Goal: Find specific page/section: Find specific page/section

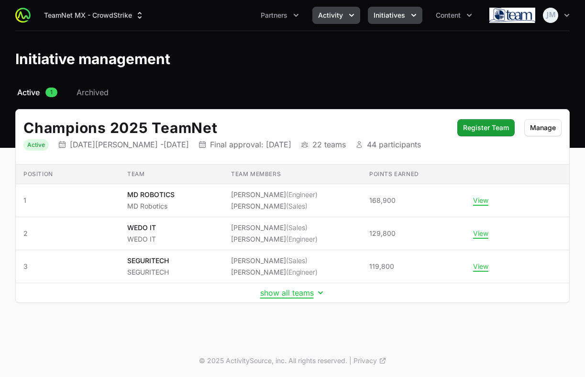
click at [348, 12] on icon "Activity menu" at bounding box center [352, 16] width 10 height 10
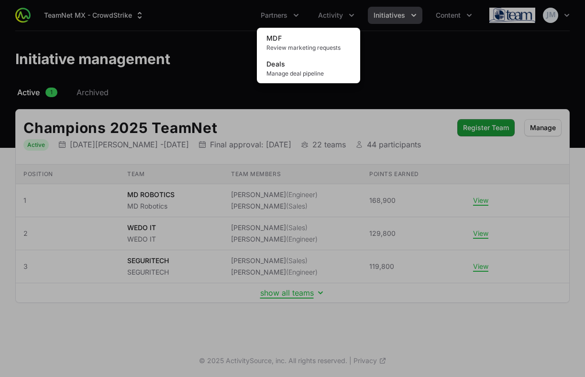
click at [217, 49] on div "Activity menu" at bounding box center [292, 188] width 585 height 377
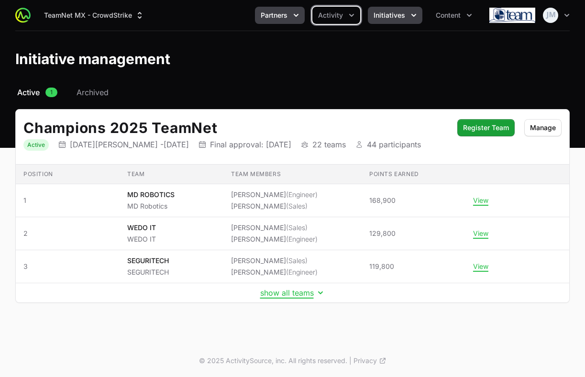
click at [300, 18] on icon "Partners menu" at bounding box center [296, 16] width 10 height 10
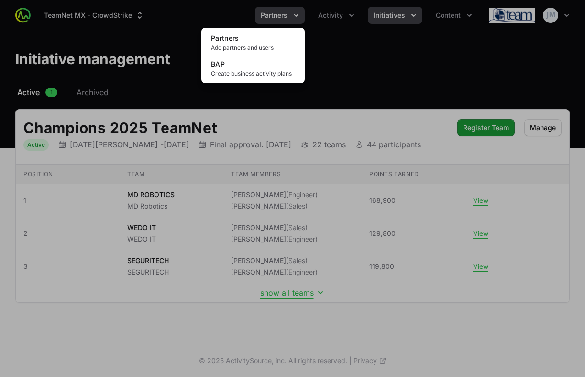
click at [300, 18] on div "Partners menu" at bounding box center [292, 188] width 585 height 377
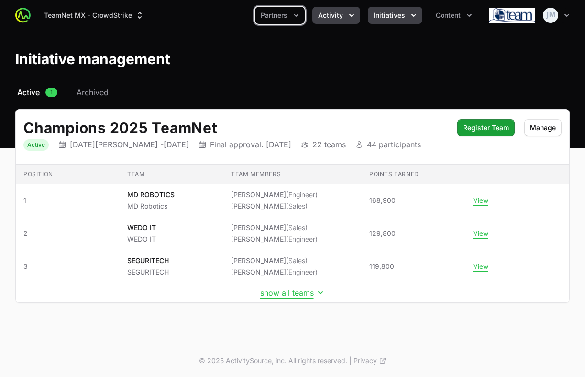
click at [348, 19] on icon "Activity menu" at bounding box center [352, 16] width 10 height 10
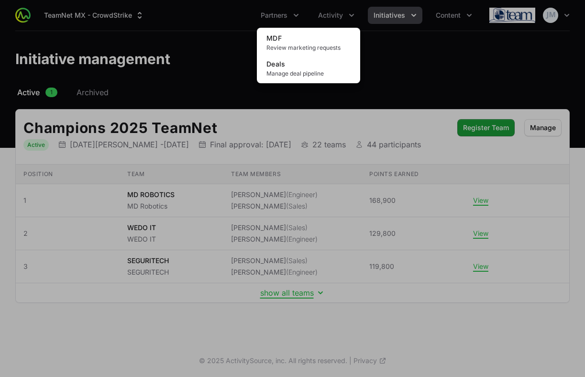
click at [238, 58] on div "Activity menu" at bounding box center [292, 188] width 585 height 377
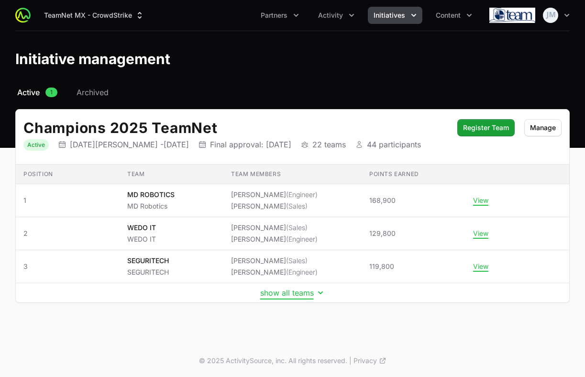
click at [286, 289] on button "show all teams" at bounding box center [292, 293] width 65 height 10
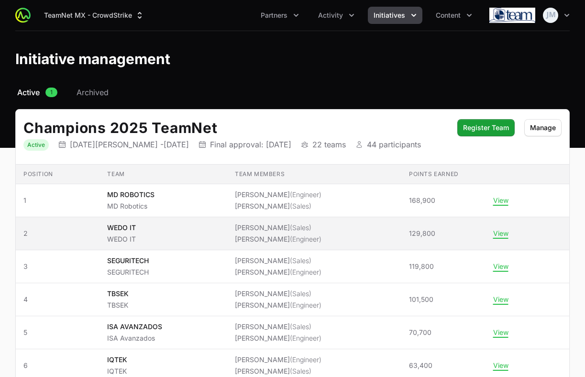
scroll to position [15, 0]
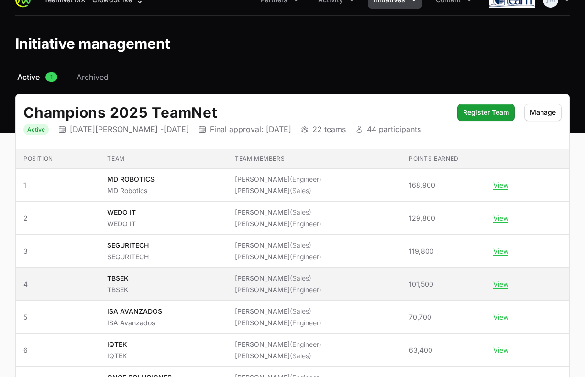
click at [243, 270] on td "Team members [PERSON_NAME] (Sales) [PERSON_NAME] (Engineer)" at bounding box center [314, 284] width 174 height 33
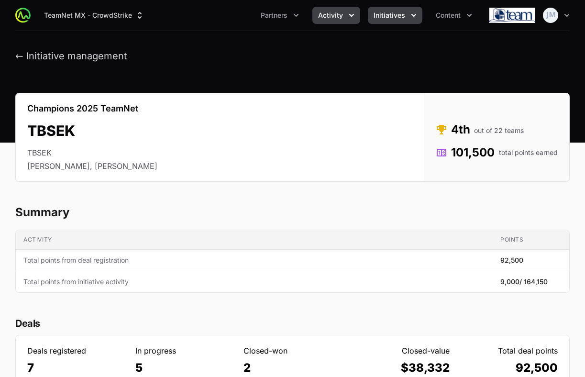
click at [345, 18] on button "Activity" at bounding box center [336, 15] width 48 height 17
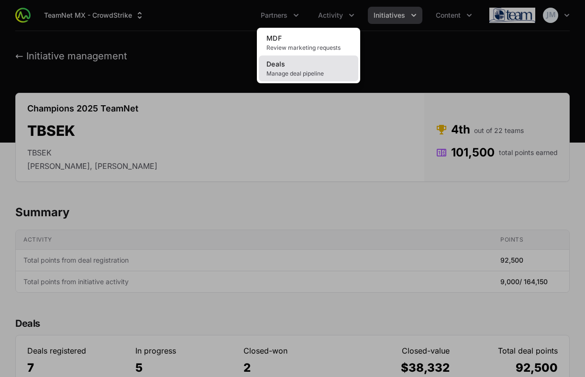
click at [302, 73] on span "Manage deal pipeline" at bounding box center [308, 74] width 84 height 8
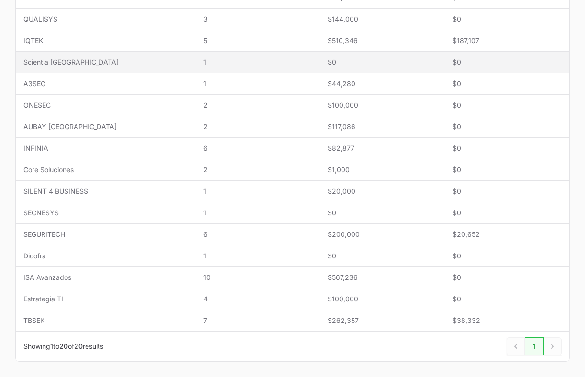
scroll to position [355, 0]
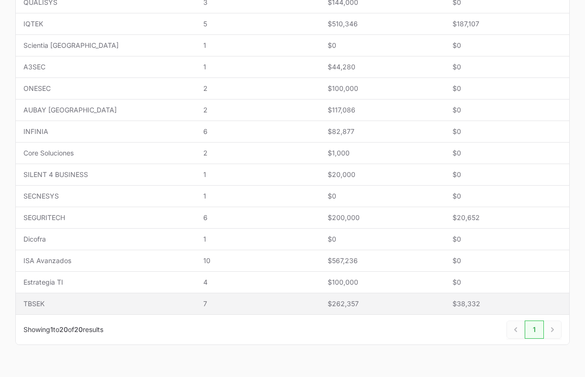
click at [203, 302] on span "7" at bounding box center [257, 304] width 109 height 10
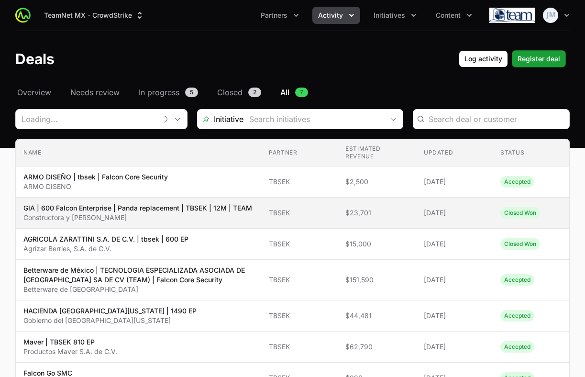
type input "TBSEK"
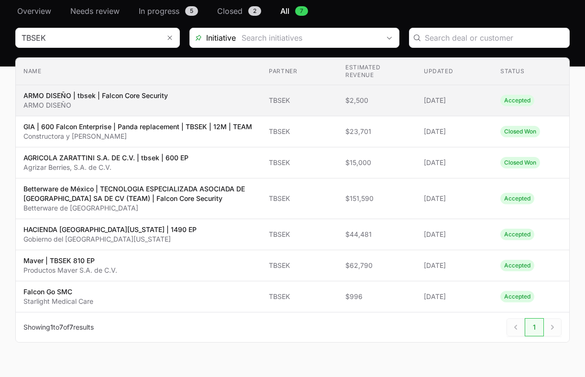
scroll to position [86, 0]
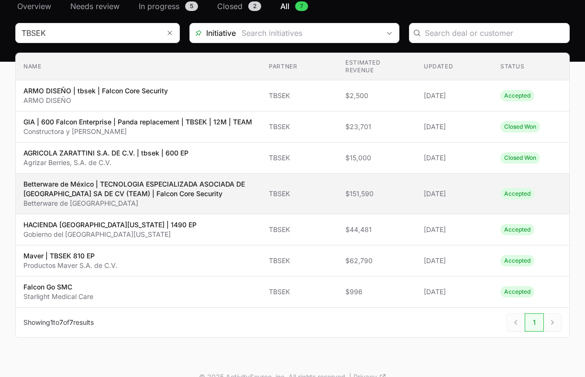
click at [291, 188] on td "Partner TBSEK" at bounding box center [299, 194] width 77 height 41
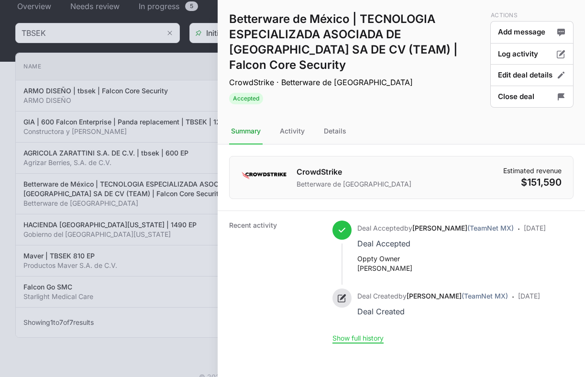
click at [133, 139] on div at bounding box center [292, 188] width 585 height 377
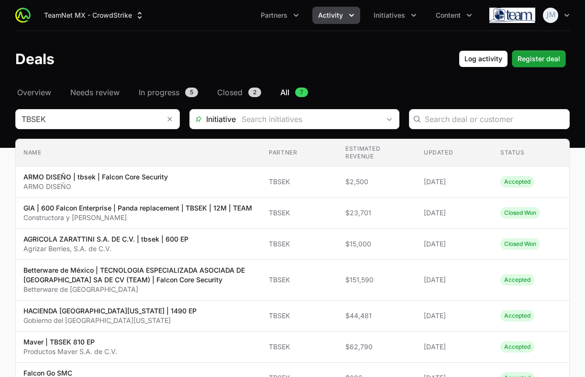
click at [36, 86] on header "Deals Log activity Register deal" at bounding box center [292, 58] width 585 height 55
click at [92, 90] on span "Needs review" at bounding box center [94, 92] width 49 height 11
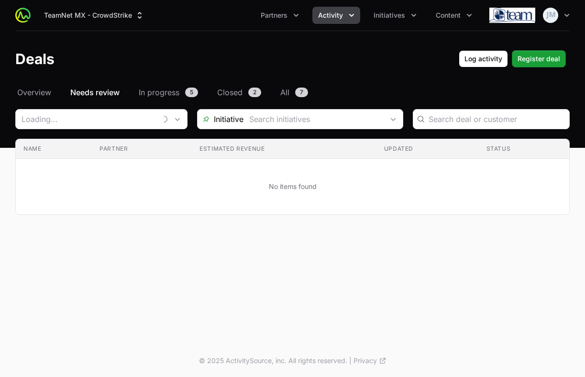
type input "TBSEK"
click at [289, 10] on button "Partners" at bounding box center [280, 15] width 50 height 17
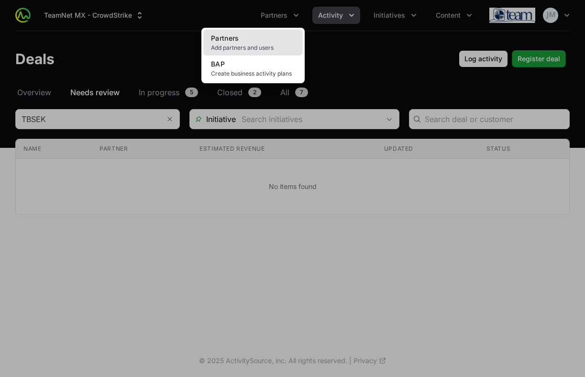
click at [243, 45] on span "Add partners and users" at bounding box center [253, 48] width 84 height 8
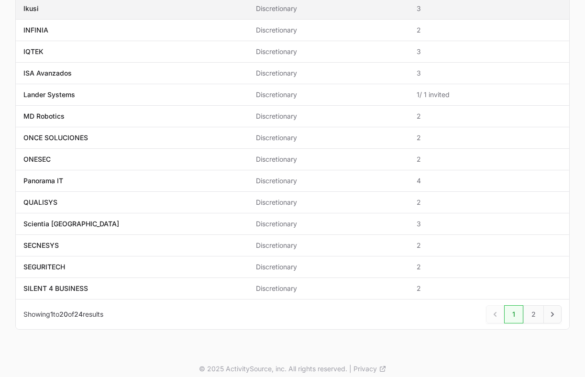
scroll to position [287, 0]
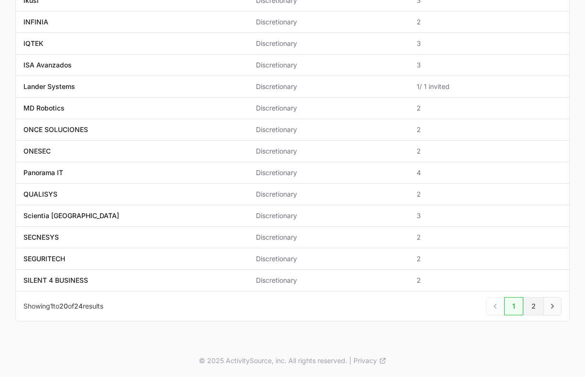
click at [530, 310] on link "2" at bounding box center [533, 306] width 21 height 18
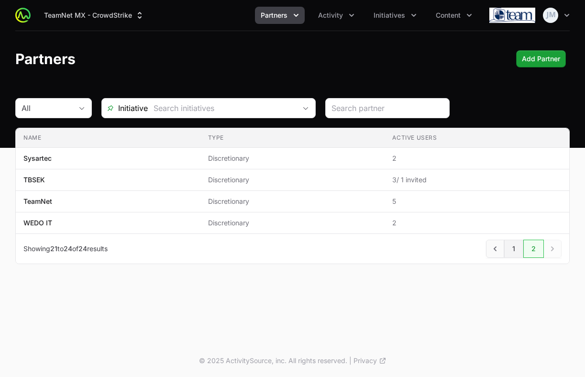
click at [509, 250] on link "1" at bounding box center [513, 249] width 19 height 18
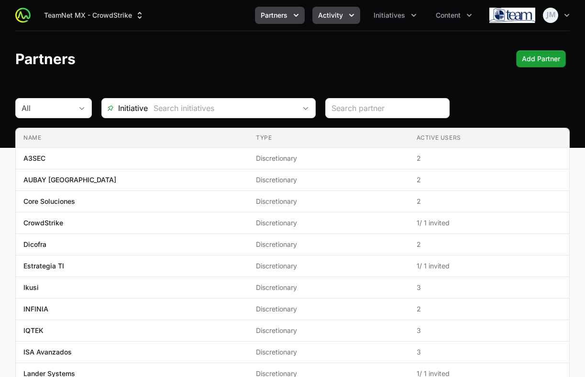
click at [339, 19] on span "Activity" at bounding box center [330, 16] width 25 height 10
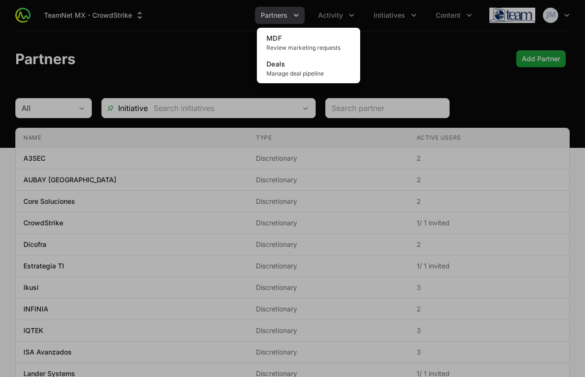
click at [377, 31] on div "Activity menu" at bounding box center [292, 188] width 585 height 377
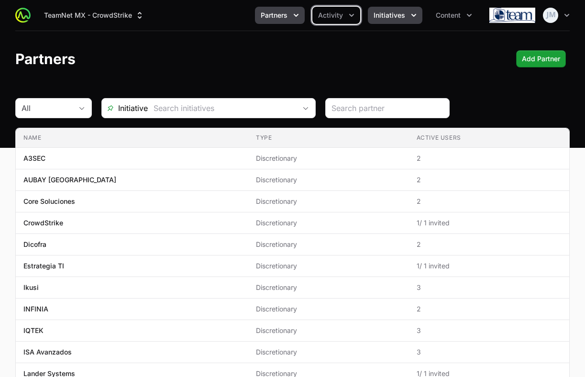
click at [383, 21] on button "Initiatives" at bounding box center [395, 15] width 55 height 17
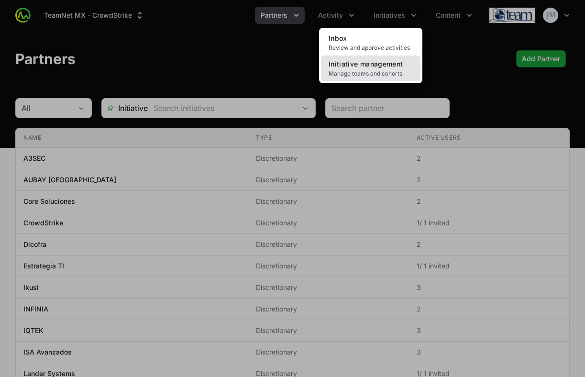
click at [370, 71] on span "Manage teams and cohorts" at bounding box center [371, 74] width 84 height 8
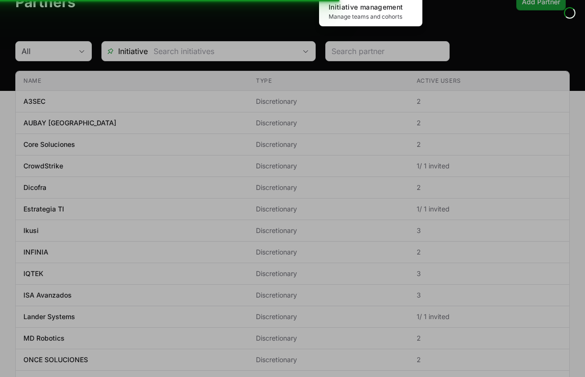
scroll to position [104, 0]
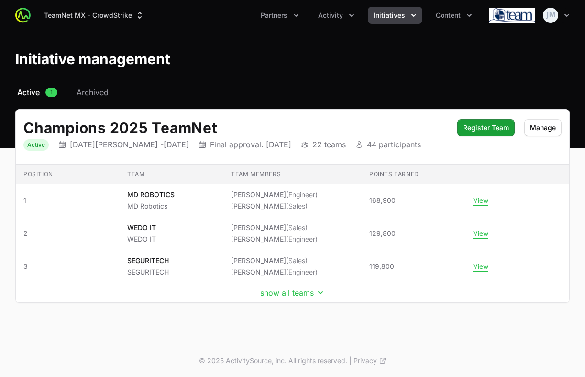
click at [282, 295] on button "show all teams" at bounding box center [292, 293] width 65 height 10
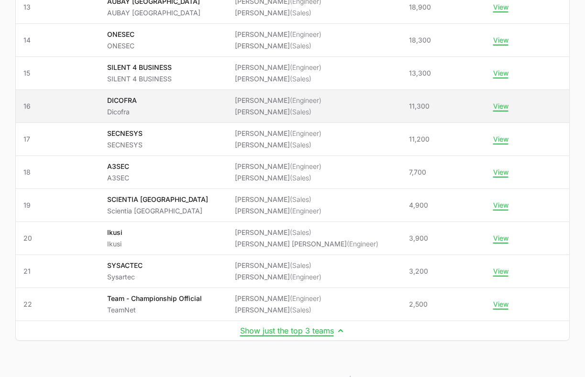
scroll to position [596, 0]
